Goal: Information Seeking & Learning: Learn about a topic

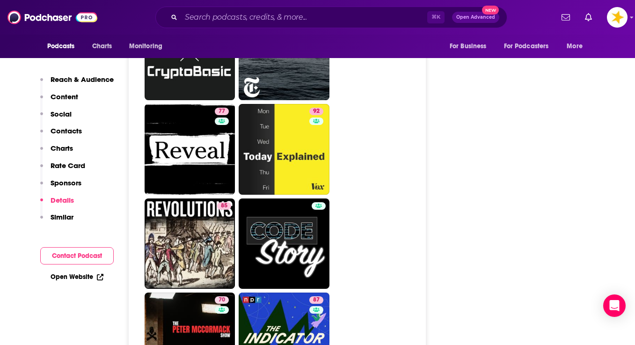
scroll to position [3242, 0]
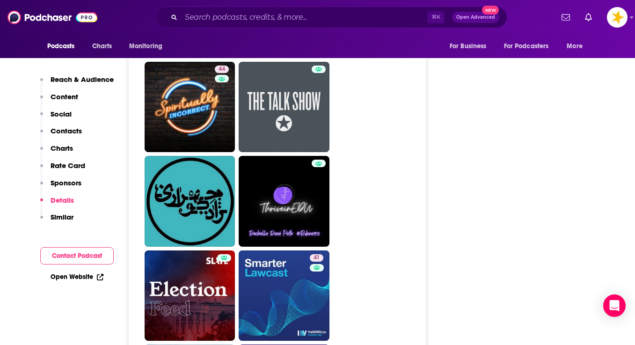
scroll to position [2878, 0]
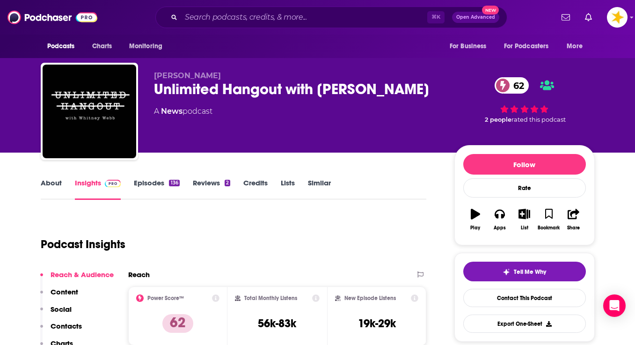
click at [51, 184] on link "About" at bounding box center [51, 189] width 21 height 22
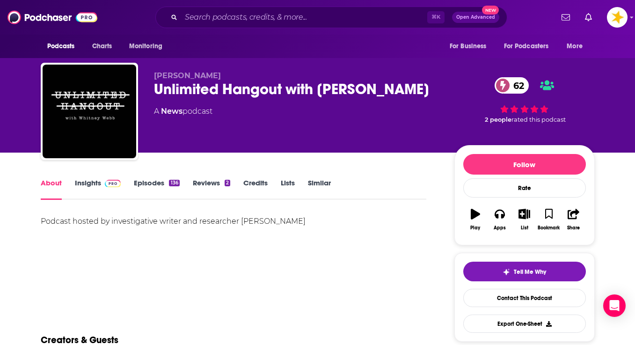
click at [80, 182] on link "Insights" at bounding box center [98, 189] width 46 height 22
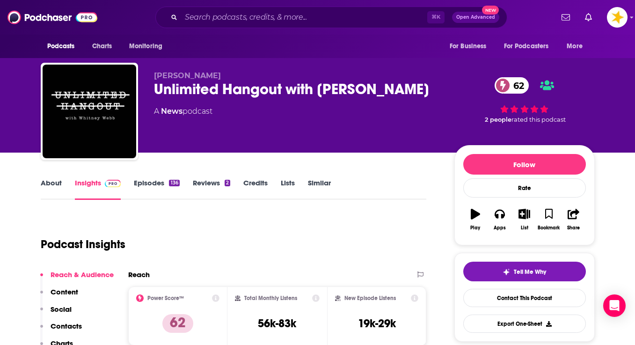
click at [89, 183] on link "Insights" at bounding box center [98, 189] width 46 height 22
click at [160, 182] on link "Episodes 136" at bounding box center [156, 189] width 45 height 22
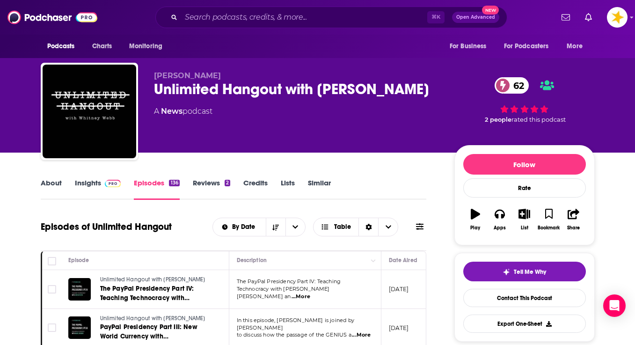
click at [91, 184] on link "Insights" at bounding box center [98, 189] width 46 height 22
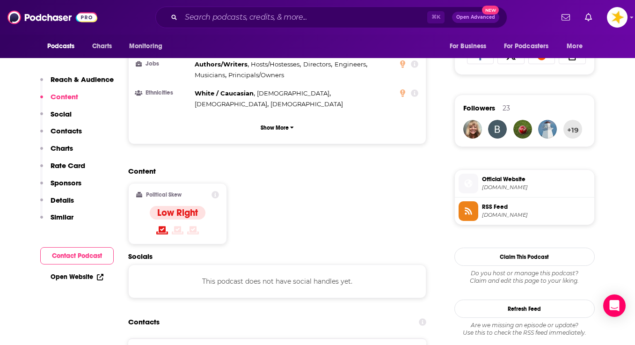
scroll to position [659, 0]
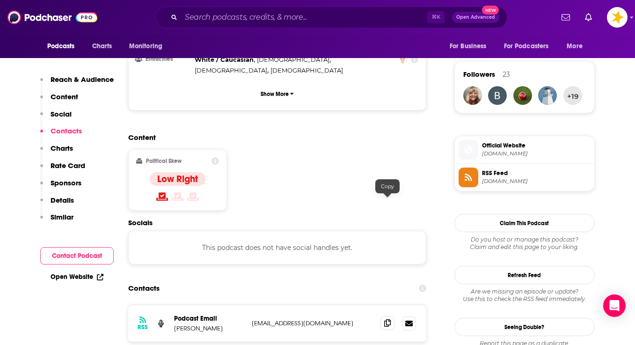
click at [386, 319] on icon at bounding box center [387, 322] width 7 height 7
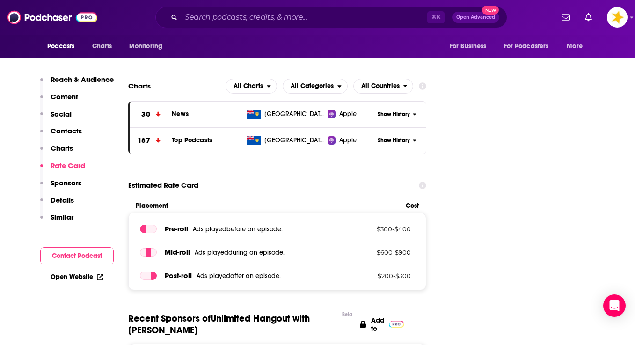
scroll to position [551, 0]
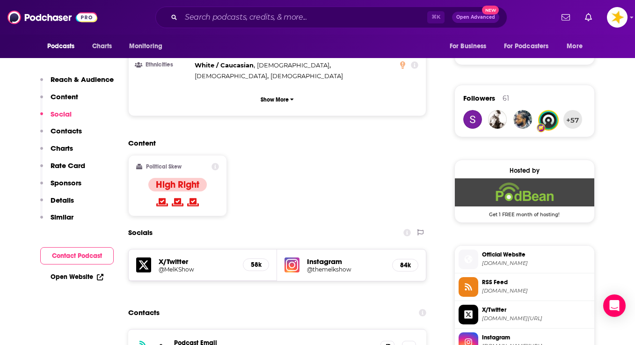
scroll to position [675, 0]
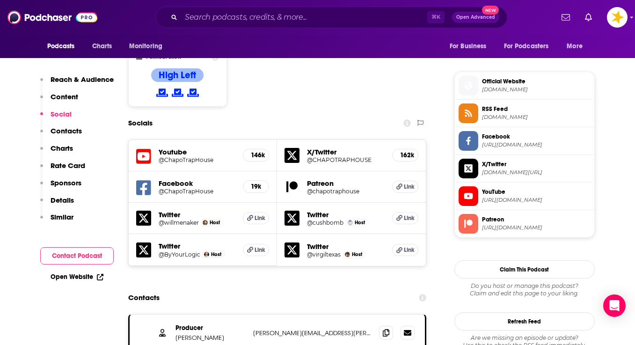
scroll to position [735, 0]
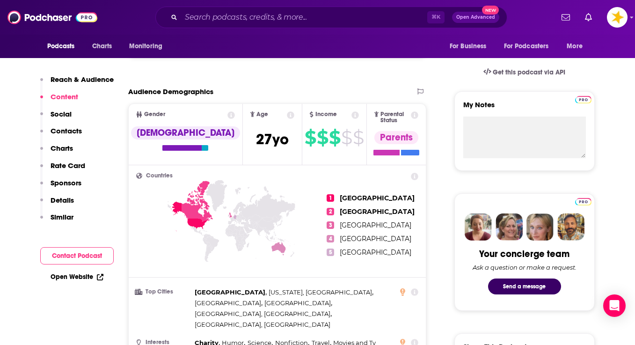
scroll to position [62, 0]
